Goal: Check status: Check status

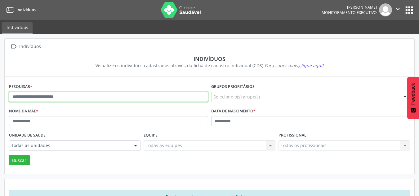
click at [89, 96] on input "text" at bounding box center [108, 97] width 199 height 11
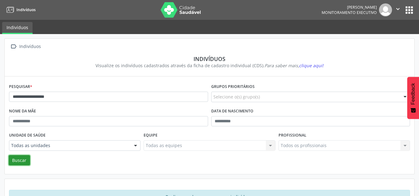
click at [22, 161] on button "Buscar" at bounding box center [19, 160] width 21 height 11
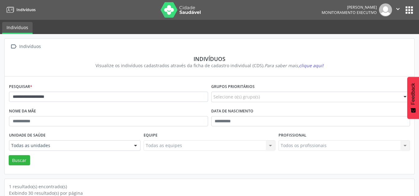
click at [7, 160] on div "Buscar" at bounding box center [209, 160] width 404 height 11
click at [11, 159] on button "Buscar" at bounding box center [19, 160] width 21 height 11
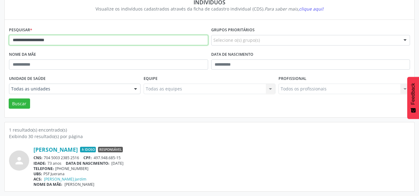
click at [74, 44] on input "**********" at bounding box center [108, 40] width 199 height 11
type input "*"
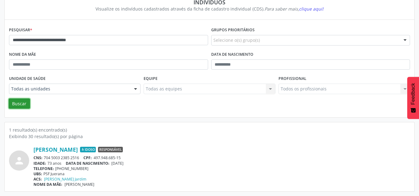
click at [26, 106] on button "Buscar" at bounding box center [19, 104] width 21 height 11
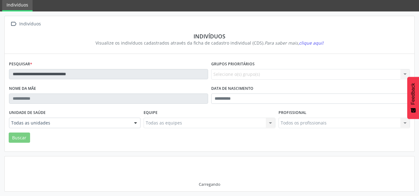
scroll to position [21, 0]
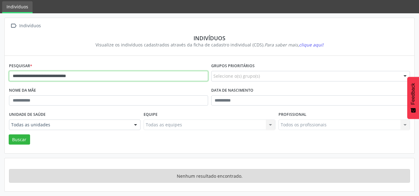
click at [115, 78] on input "**********" at bounding box center [108, 76] width 199 height 11
type input "*"
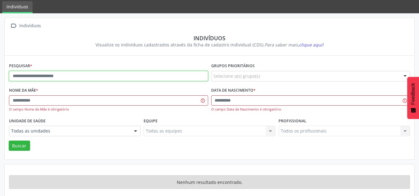
click at [86, 78] on input "text" at bounding box center [108, 76] width 199 height 11
